Goal: Find contact information: Find contact information

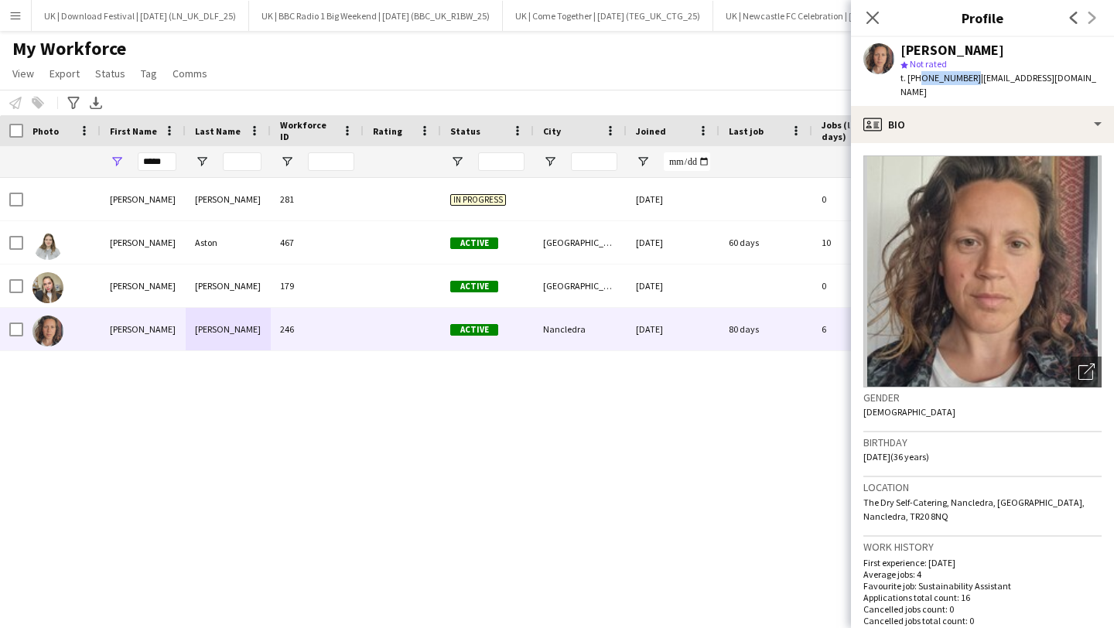
scroll to position [0, 6]
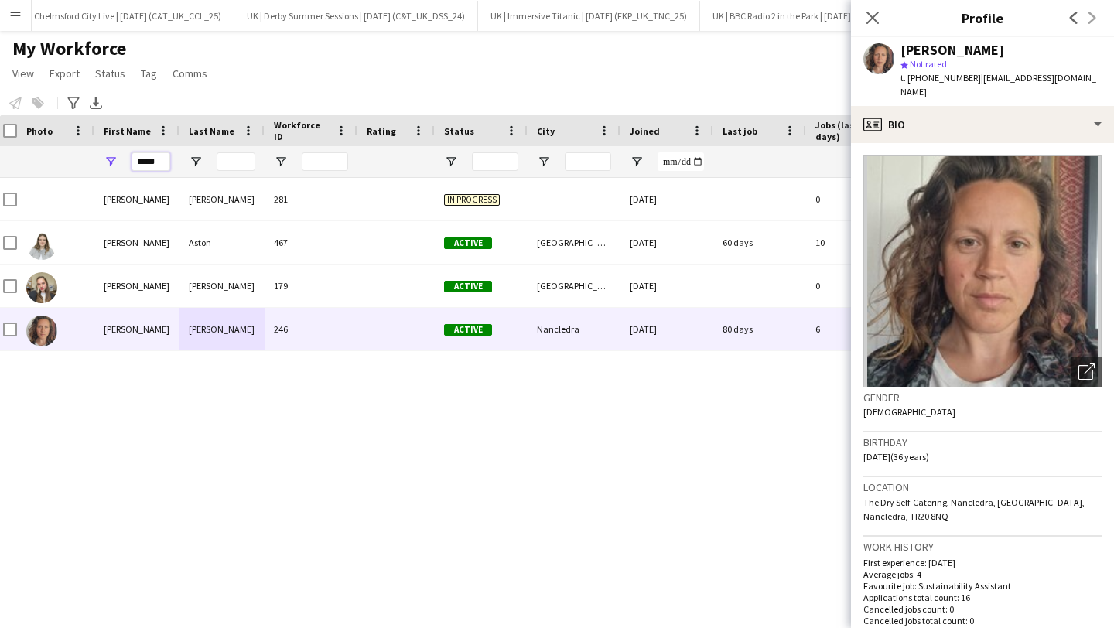
click at [145, 162] on input "*****" at bounding box center [151, 161] width 39 height 19
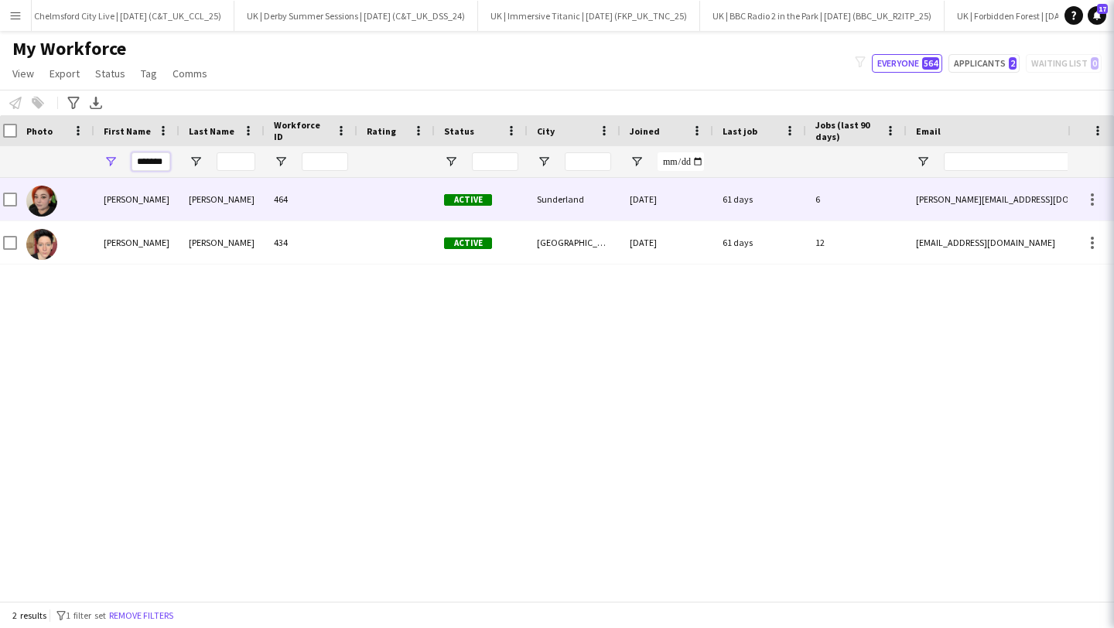
type input "*******"
click at [185, 200] on div "[PERSON_NAME]" at bounding box center [222, 199] width 85 height 43
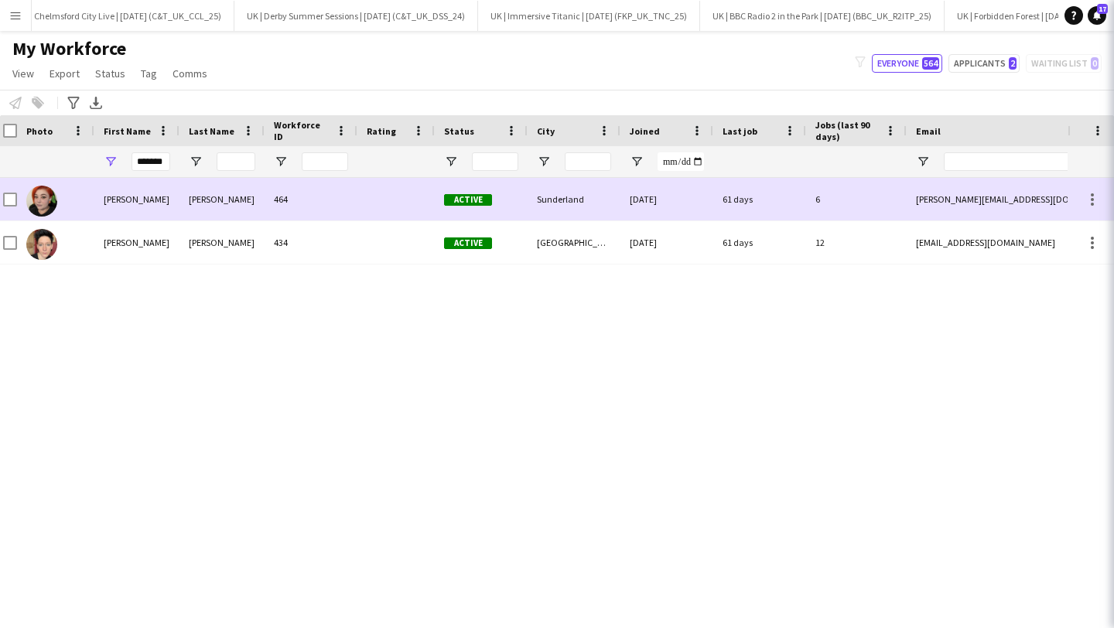
click at [193, 248] on div "[PERSON_NAME]" at bounding box center [222, 242] width 85 height 43
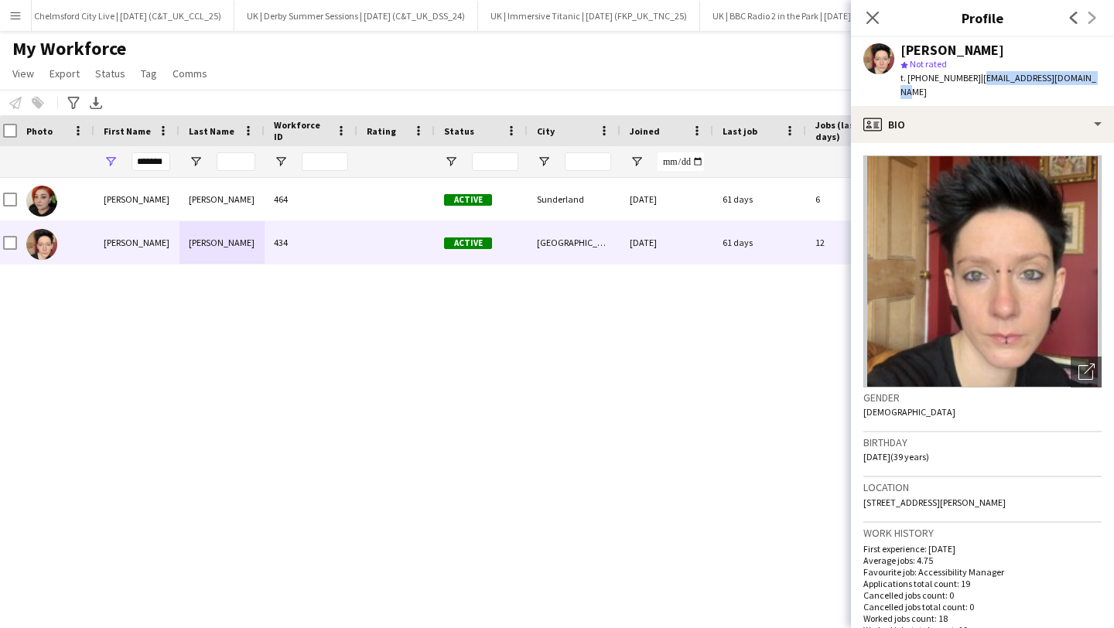
drag, startPoint x: 1087, startPoint y: 73, endPoint x: 976, endPoint y: 73, distance: 110.7
click at [976, 73] on div "[PERSON_NAME] star Not rated t. [PHONE_NUMBER] | [EMAIL_ADDRESS][DOMAIN_NAME]" at bounding box center [982, 71] width 263 height 69
copy span "[EMAIL_ADDRESS][DOMAIN_NAME]"
drag, startPoint x: 969, startPoint y: 79, endPoint x: 919, endPoint y: 79, distance: 49.5
click at [919, 79] on span "t. [PHONE_NUMBER]" at bounding box center [941, 78] width 80 height 12
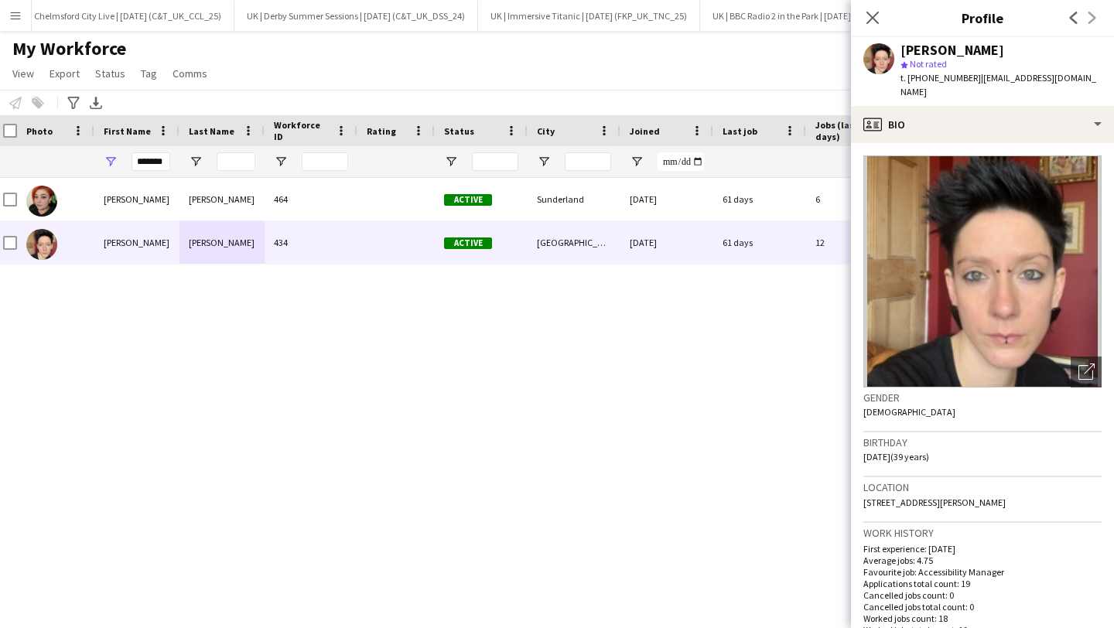
click at [956, 82] on span "t. [PHONE_NUMBER]" at bounding box center [941, 78] width 80 height 12
drag, startPoint x: 969, startPoint y: 79, endPoint x: 923, endPoint y: 78, distance: 46.4
click at [923, 78] on span "t. [PHONE_NUMBER]" at bounding box center [941, 78] width 80 height 12
copy span "7731167647"
